Goal: Transaction & Acquisition: Purchase product/service

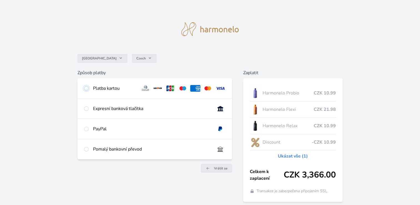
click at [86, 87] on input "radio" at bounding box center [86, 88] width 4 height 4
radio input "true"
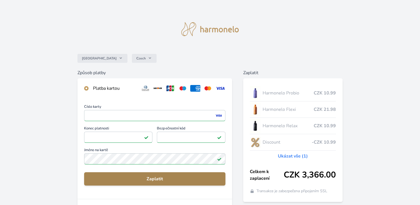
click at [159, 181] on span "Zaplatit" at bounding box center [155, 178] width 132 height 7
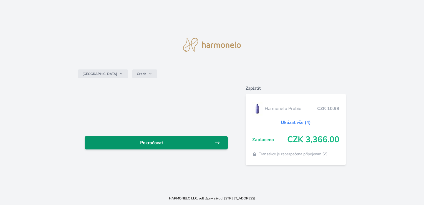
click at [190, 144] on span "Pokračovat" at bounding box center [151, 142] width 125 height 7
